Goal: Transaction & Acquisition: Purchase product/service

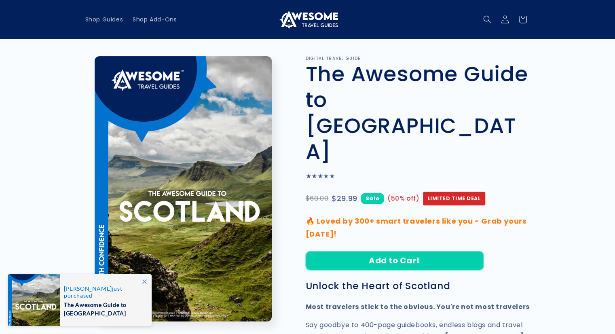
click at [400, 251] on button "Add to Cart" at bounding box center [395, 260] width 178 height 19
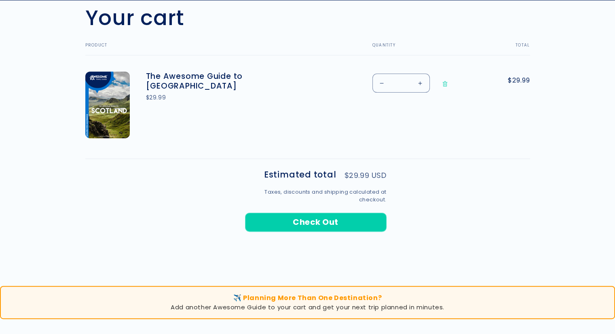
scroll to position [264, 0]
